Goal: Information Seeking & Learning: Learn about a topic

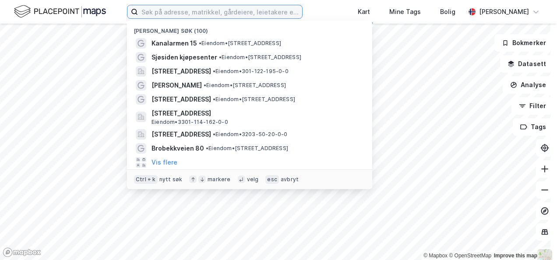
click at [200, 15] on input at bounding box center [220, 11] width 164 height 13
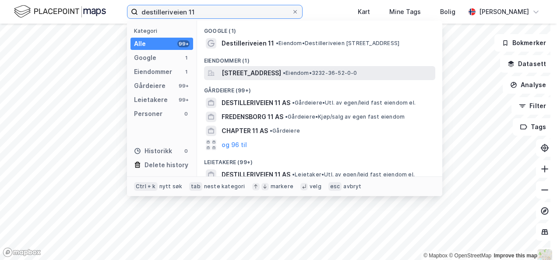
type input "destilleriveien 11"
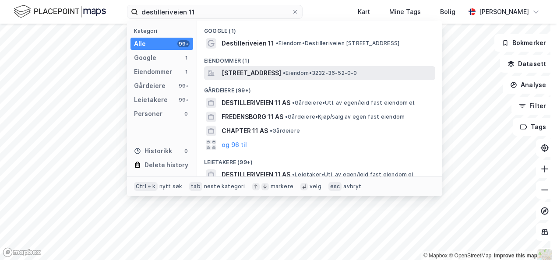
click at [281, 70] on span "[STREET_ADDRESS]" at bounding box center [251, 73] width 60 height 11
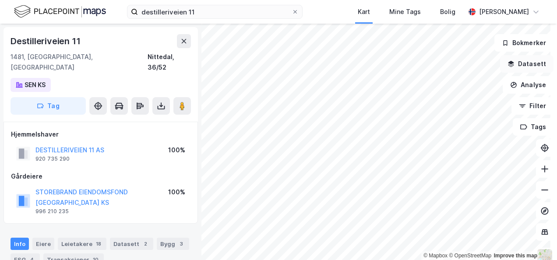
click at [529, 62] on button "Datasett" at bounding box center [526, 64] width 53 height 18
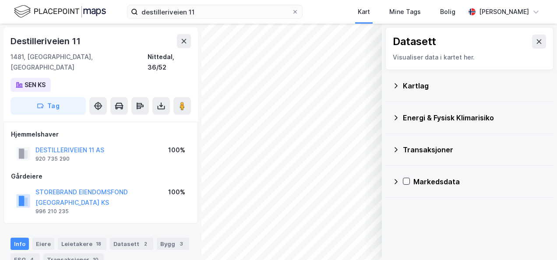
click at [424, 87] on div "Kartlag" at bounding box center [475, 86] width 144 height 11
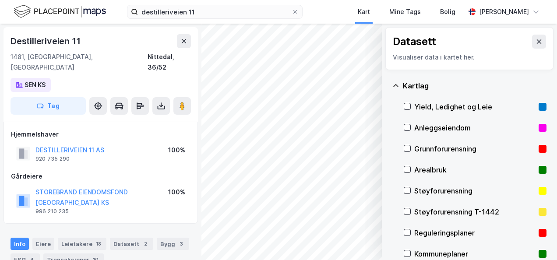
click at [417, 105] on div "Yield, Ledighet og Leie" at bounding box center [474, 107] width 121 height 11
click at [532, 40] on button at bounding box center [539, 42] width 14 height 14
